Goal: Obtain resource: Download file/media

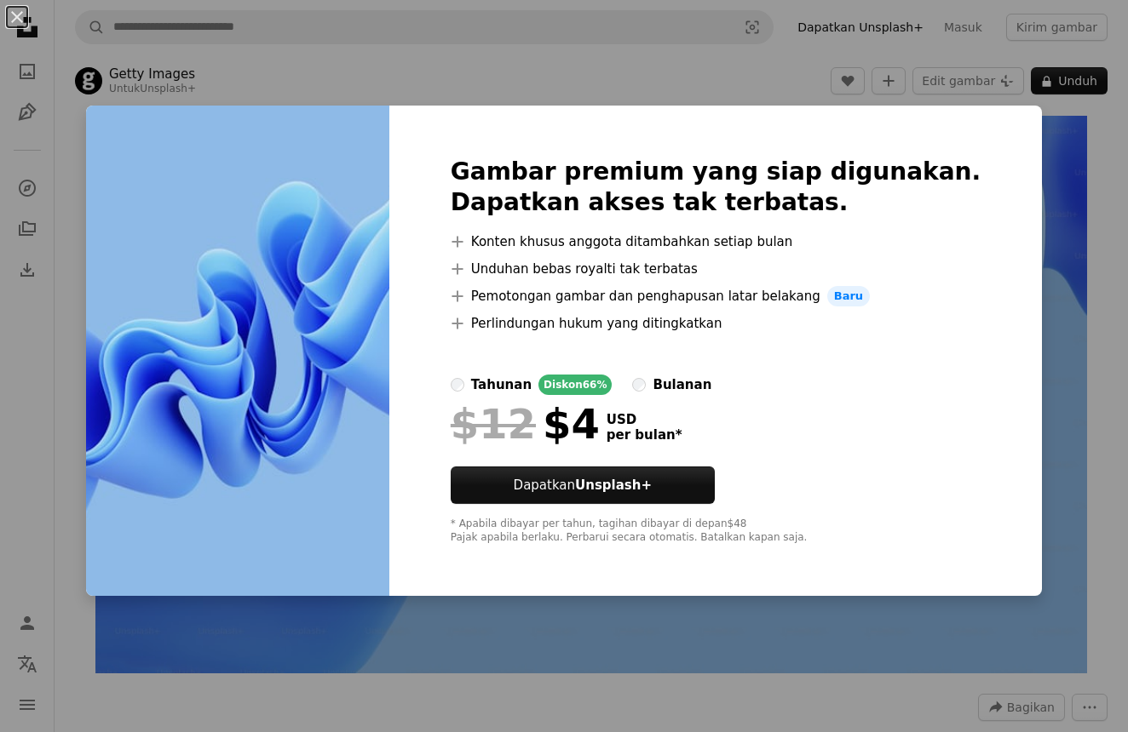
click at [1061, 423] on div "An X shape Gambar premium yang siap digunakan. Dapatkan akses tak terbatas. A p…" at bounding box center [564, 366] width 1128 height 732
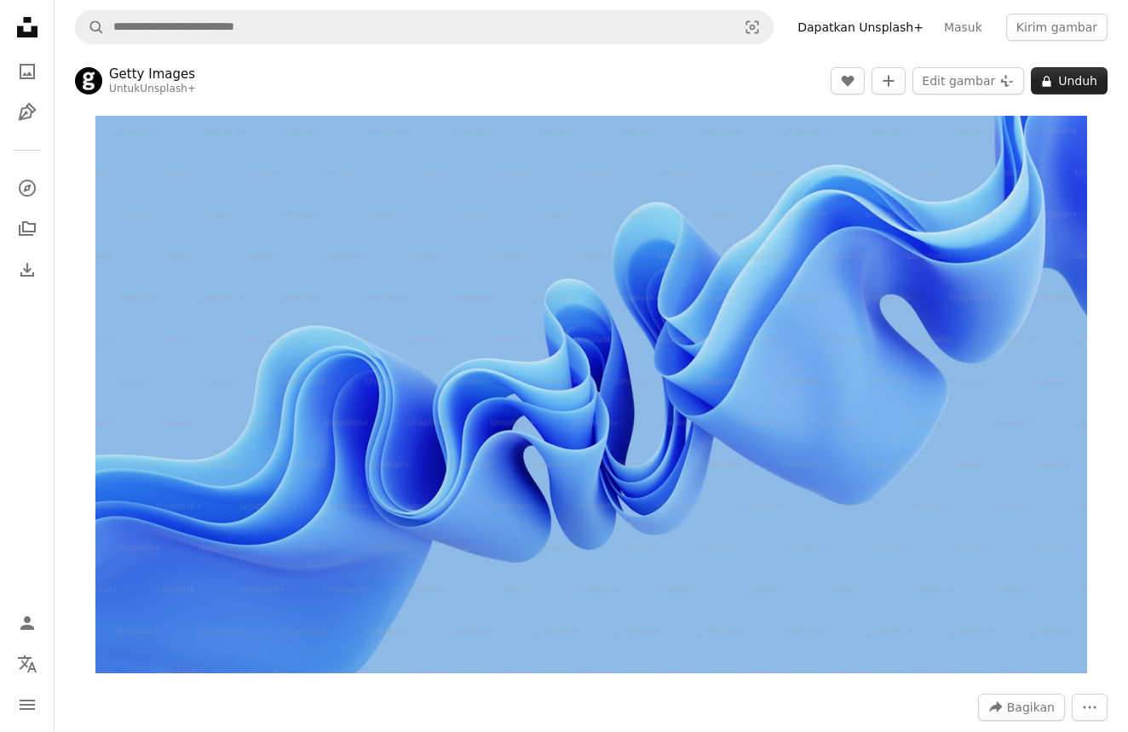
click at [1049, 77] on icon at bounding box center [1046, 81] width 9 height 11
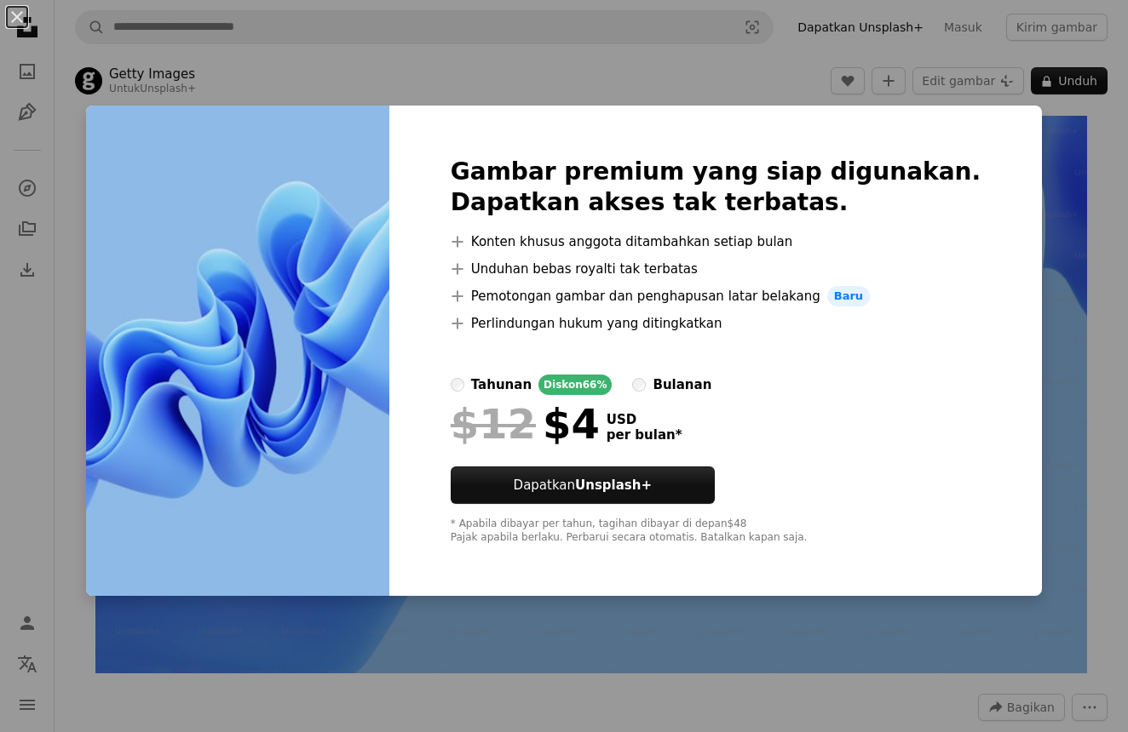
click at [1059, 354] on div "An X shape Gambar premium yang siap digunakan. Dapatkan akses tak terbatas. A p…" at bounding box center [564, 366] width 1128 height 732
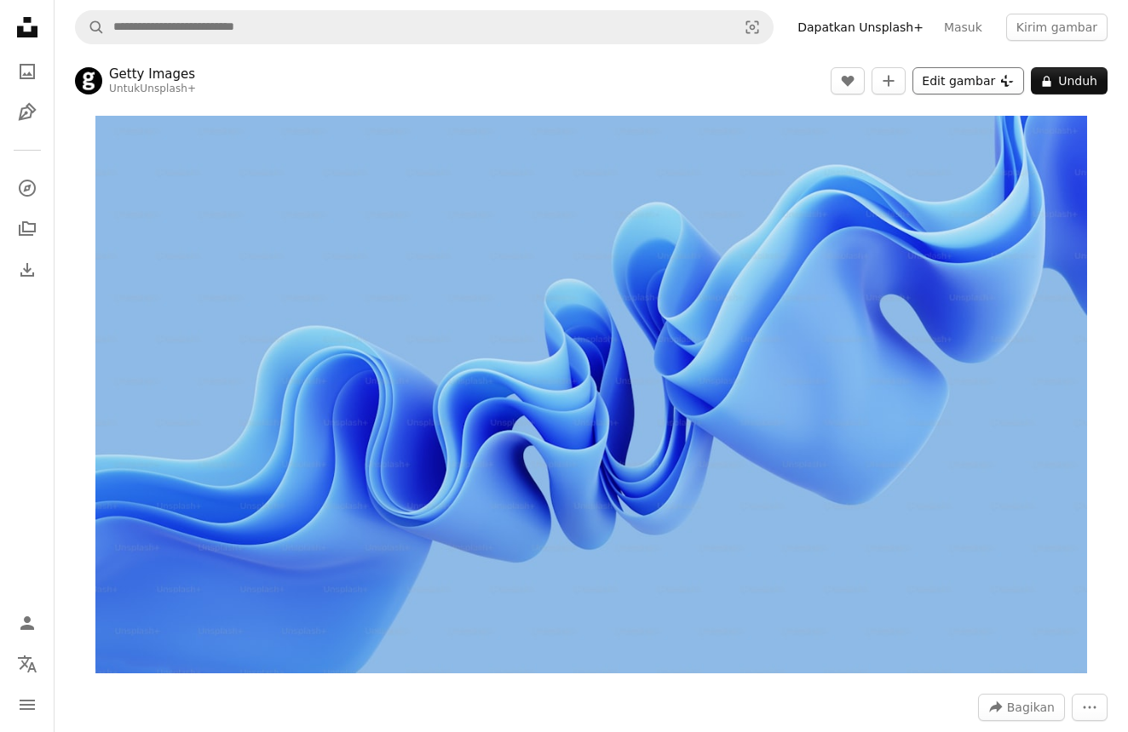
click at [978, 83] on button "Edit gambar Plus sign for Unsplash+" at bounding box center [968, 80] width 112 height 27
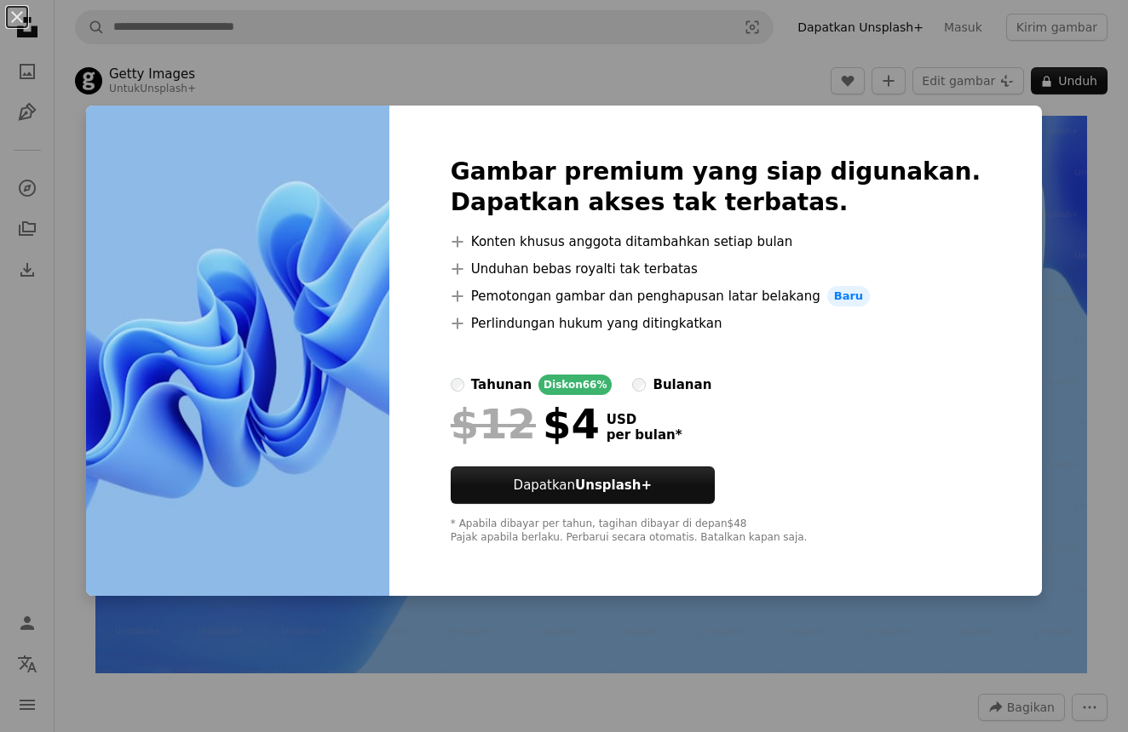
click at [995, 243] on div "An X shape Gambar premium yang siap digunakan. Dapatkan akses tak terbatas. A p…" at bounding box center [564, 366] width 1128 height 732
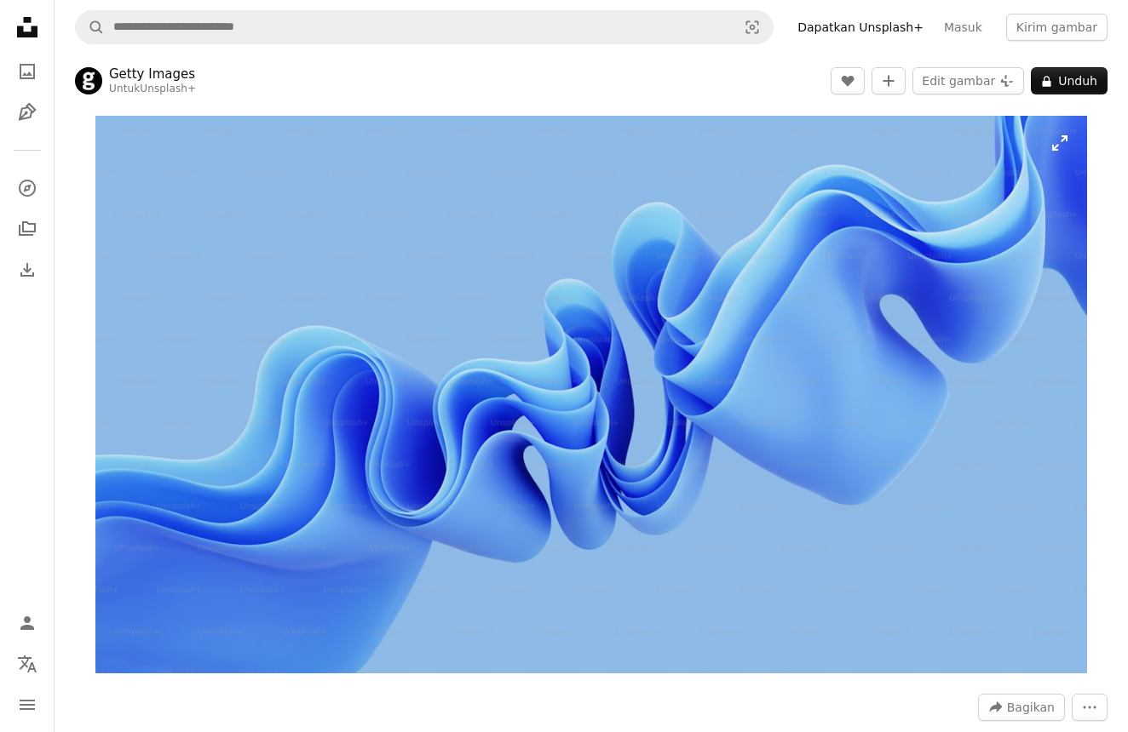
click at [677, 512] on img "Perbesar pada gambar ini" at bounding box center [590, 395] width 991 height 558
